Goal: Task Accomplishment & Management: Manage account settings

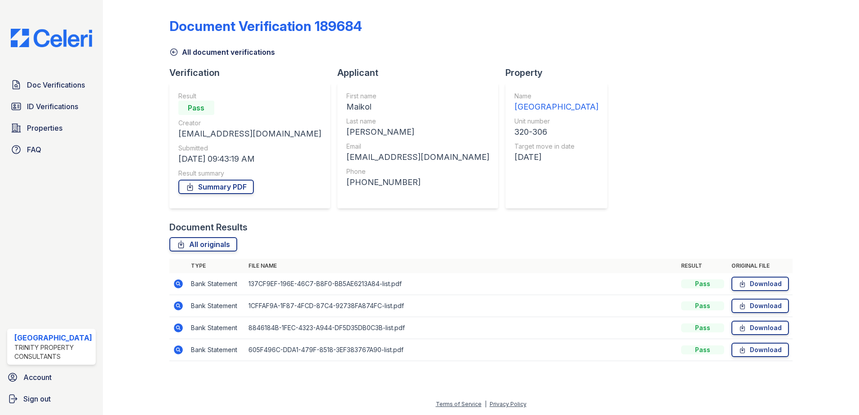
click at [220, 187] on link "Summary PDF" at bounding box center [215, 187] width 75 height 14
click at [61, 104] on span "ID Verifications" at bounding box center [52, 106] width 51 height 11
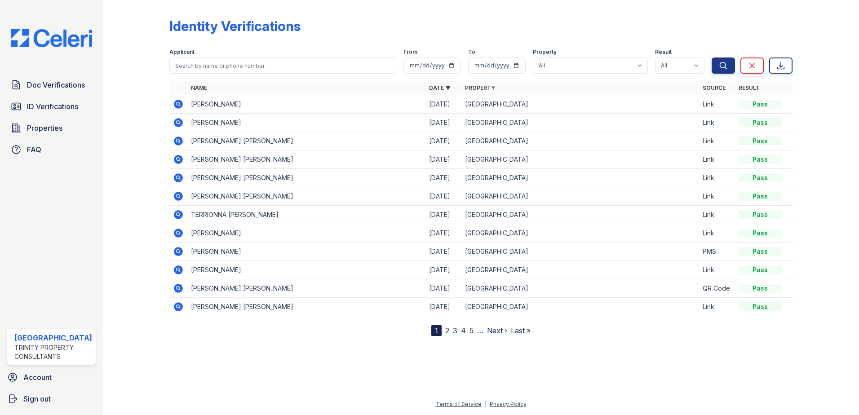
click at [448, 334] on link "2" at bounding box center [447, 330] width 4 height 9
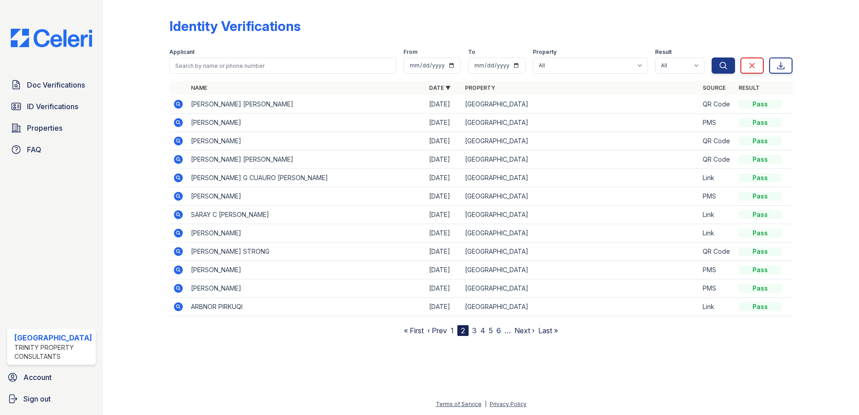
click at [177, 197] on icon at bounding box center [178, 195] width 2 height 2
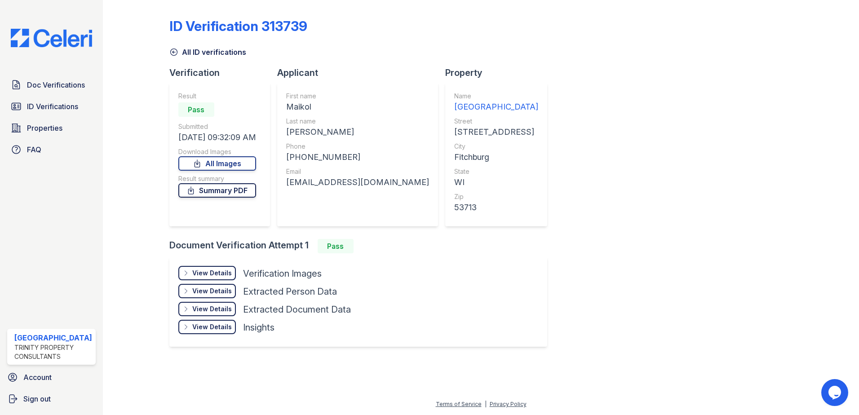
click at [231, 188] on link "Summary PDF" at bounding box center [217, 190] width 78 height 14
click at [174, 50] on icon at bounding box center [173, 52] width 9 height 9
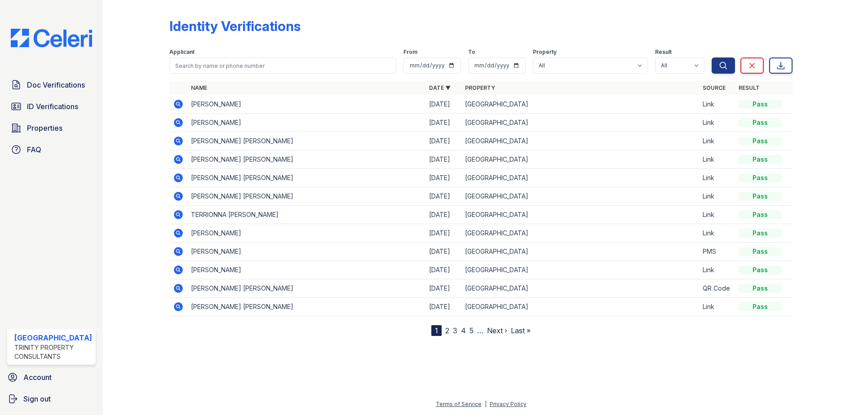
click at [450, 330] on nav "1 2 3 4 5 … Next › Last »" at bounding box center [480, 330] width 99 height 11
click at [448, 331] on link "2" at bounding box center [447, 330] width 4 height 9
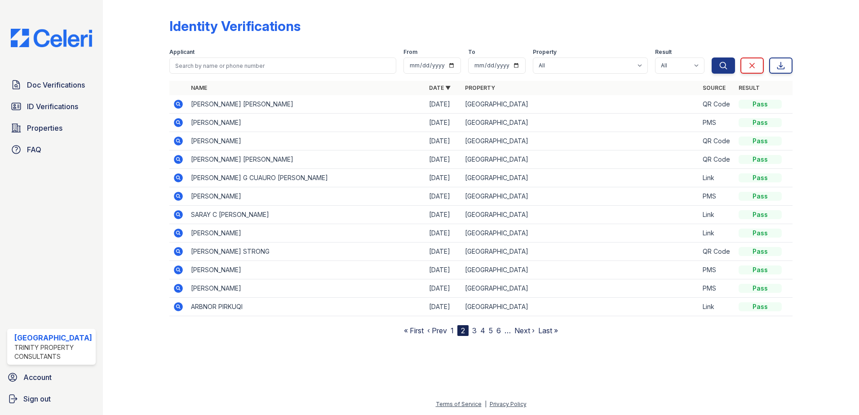
click at [179, 180] on icon at bounding box center [178, 177] width 9 height 9
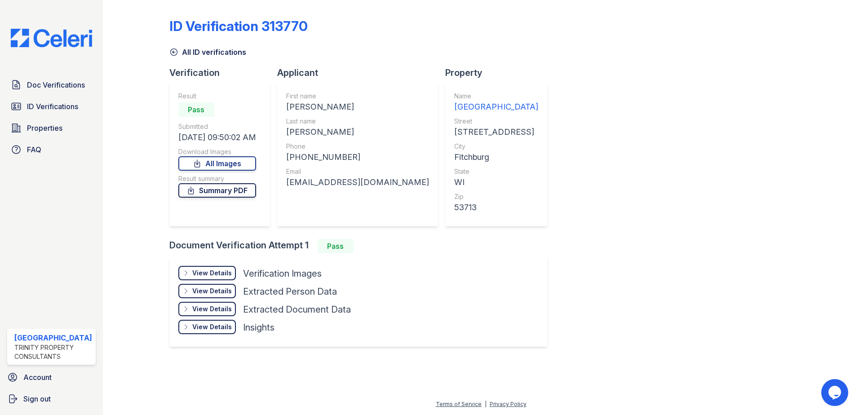
click at [230, 194] on link "Summary PDF" at bounding box center [217, 190] width 78 height 14
click at [207, 276] on div "View Details" at bounding box center [212, 273] width 40 height 9
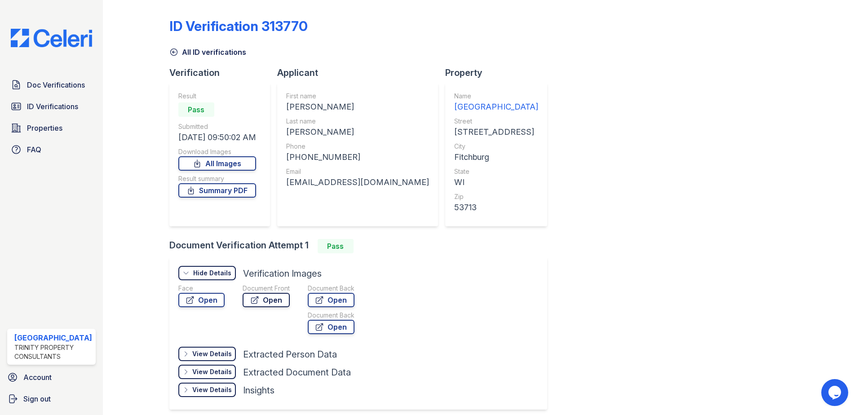
drag, startPoint x: 252, startPoint y: 299, endPoint x: 250, endPoint y: 304, distance: 5.4
click at [250, 304] on icon at bounding box center [254, 300] width 9 height 9
click at [321, 301] on icon at bounding box center [319, 300] width 7 height 7
